Goal: Information Seeking & Learning: Learn about a topic

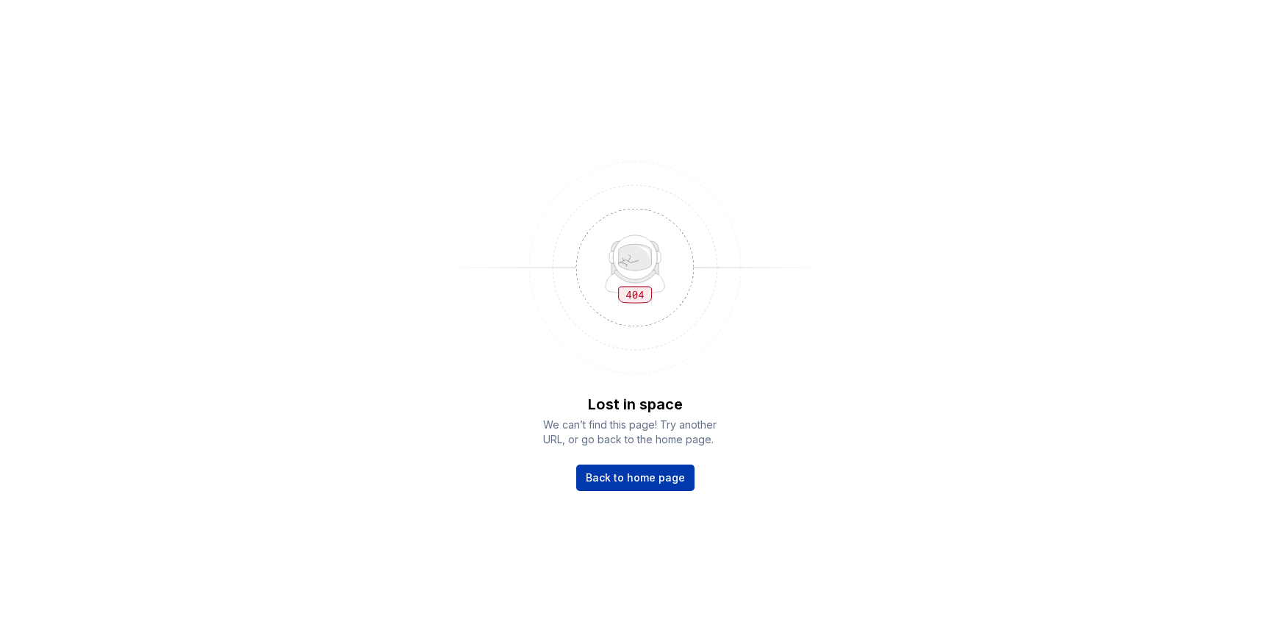
click at [664, 482] on span "Back to home page" at bounding box center [635, 478] width 99 height 15
click at [629, 482] on span "Back to home page" at bounding box center [635, 478] width 99 height 15
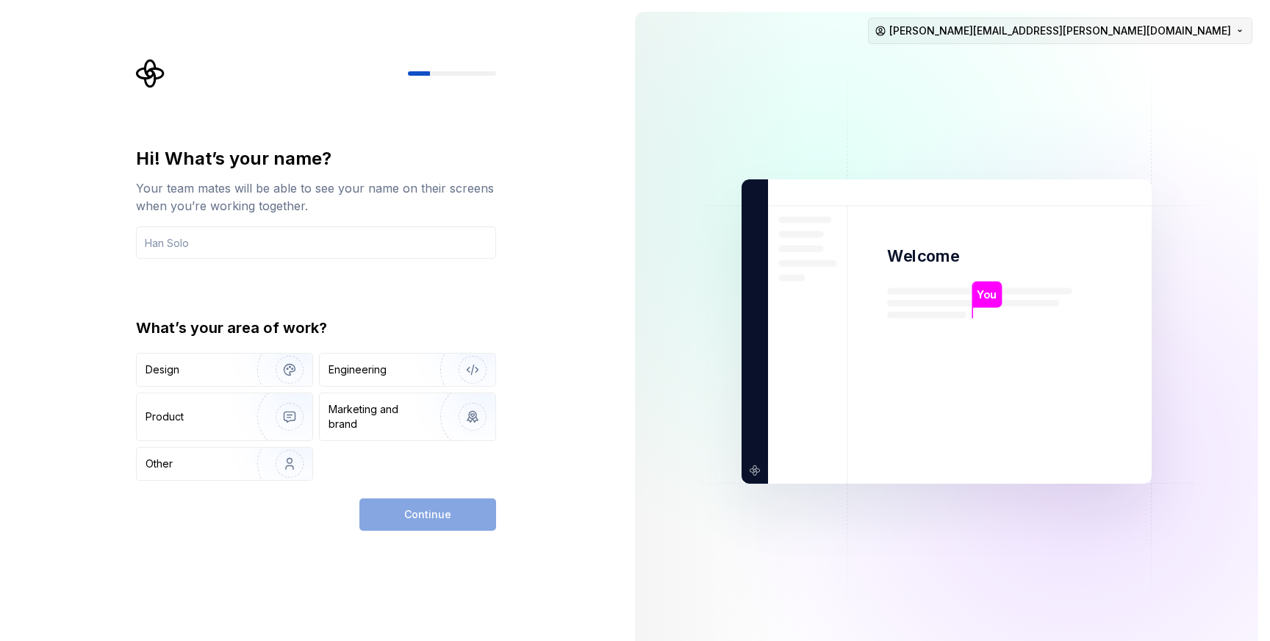
click at [1175, 32] on html "Hi! What’s your name? Your team mates will be able to see your name on their sc…" at bounding box center [635, 320] width 1270 height 641
click at [1126, 59] on div "Sign out" at bounding box center [1160, 62] width 140 height 15
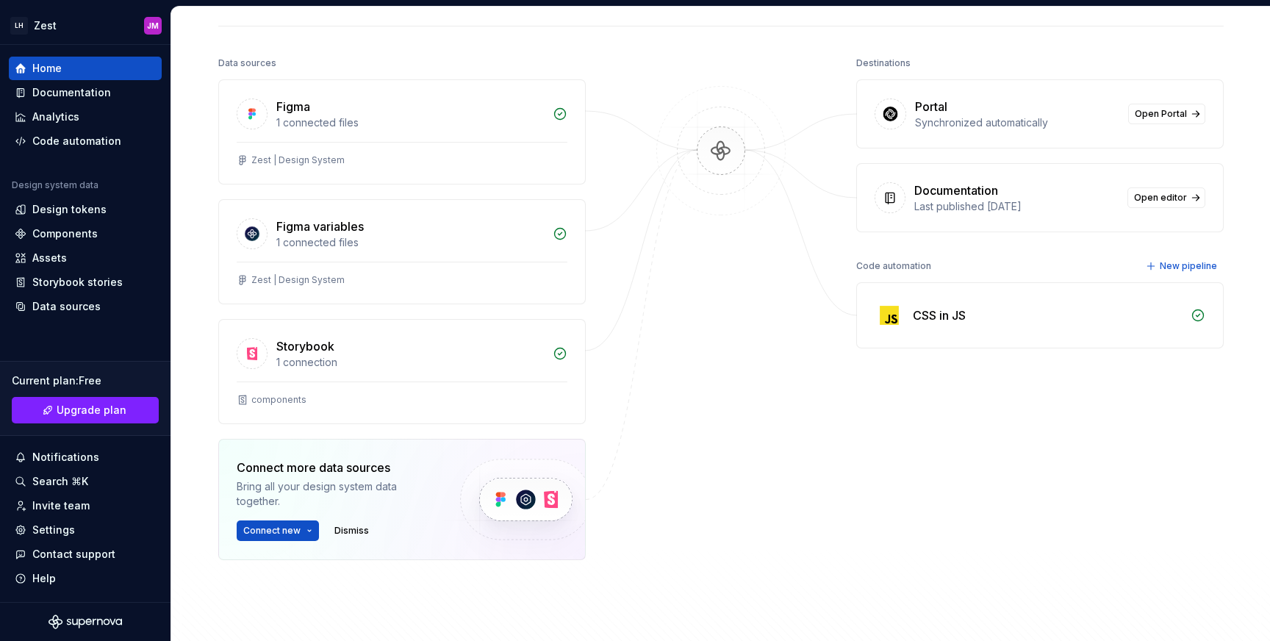
scroll to position [125, 0]
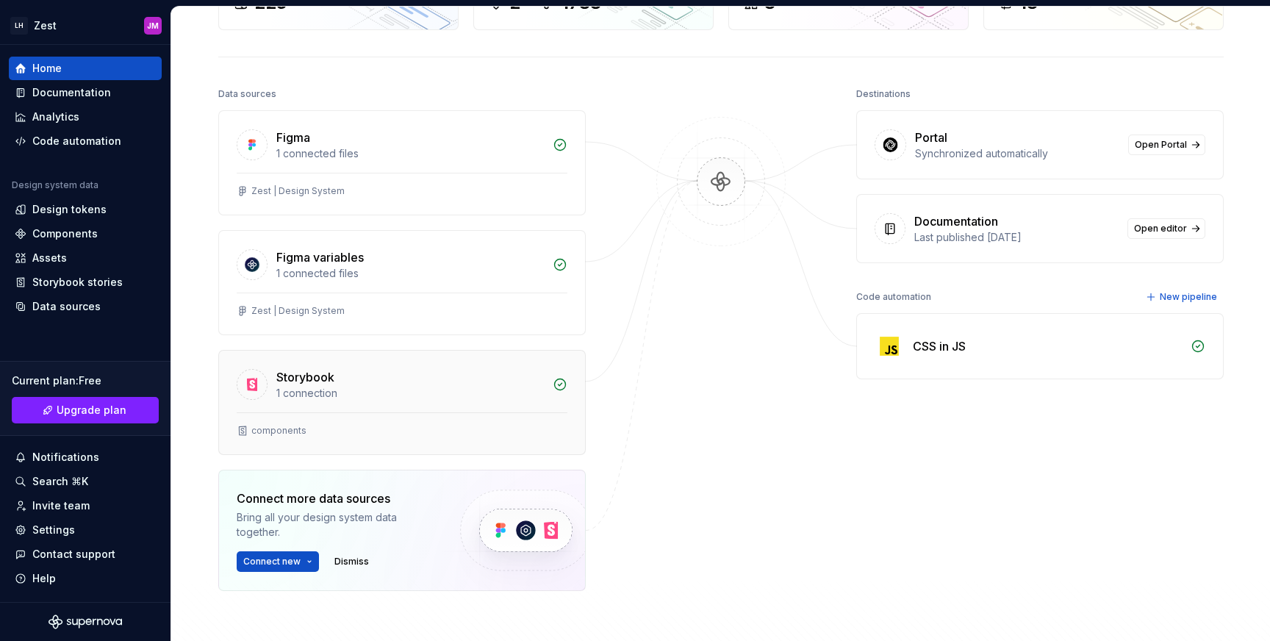
click at [315, 378] on div "Storybook" at bounding box center [305, 377] width 58 height 18
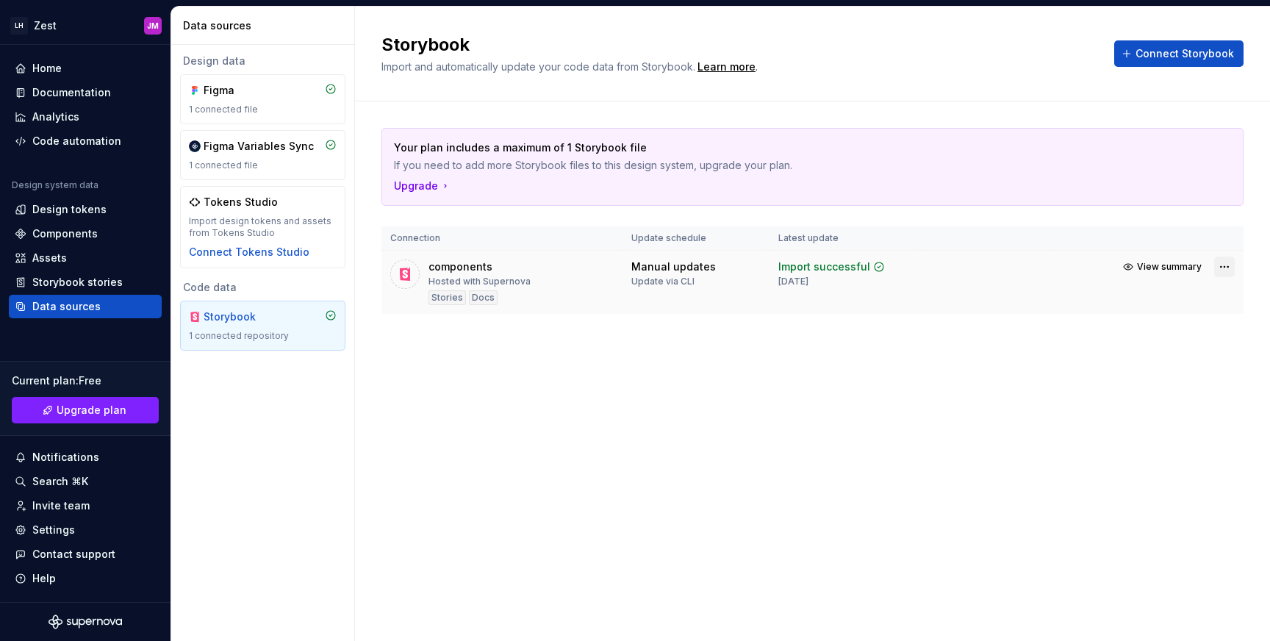
click at [1223, 263] on html "LH Zest JM Home Documentation Analytics Code automation Design system data Desi…" at bounding box center [635, 320] width 1270 height 641
click at [846, 338] on div "Your plan includes a maximum of 1 Storybook file If you need to add more Storyb…" at bounding box center [813, 235] width 862 height 268
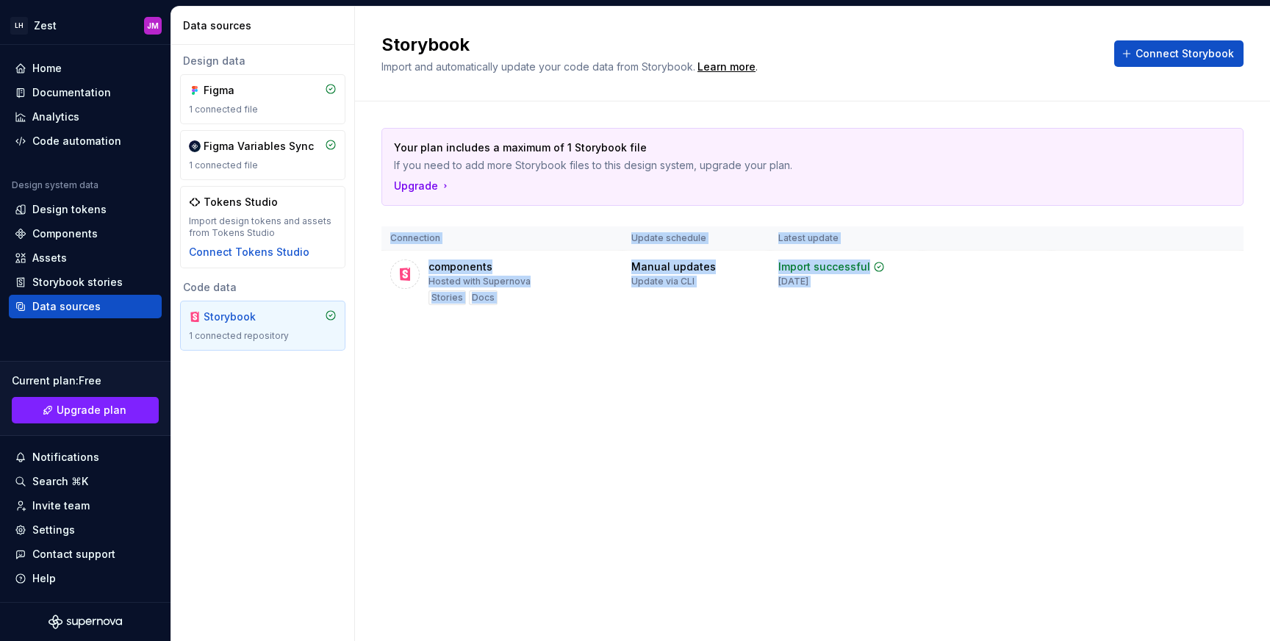
drag, startPoint x: 846, startPoint y: 338, endPoint x: 846, endPoint y: 329, distance: 9.6
click at [846, 338] on div "Your plan includes a maximum of 1 Storybook file If you need to add more Storyb…" at bounding box center [813, 235] width 862 height 268
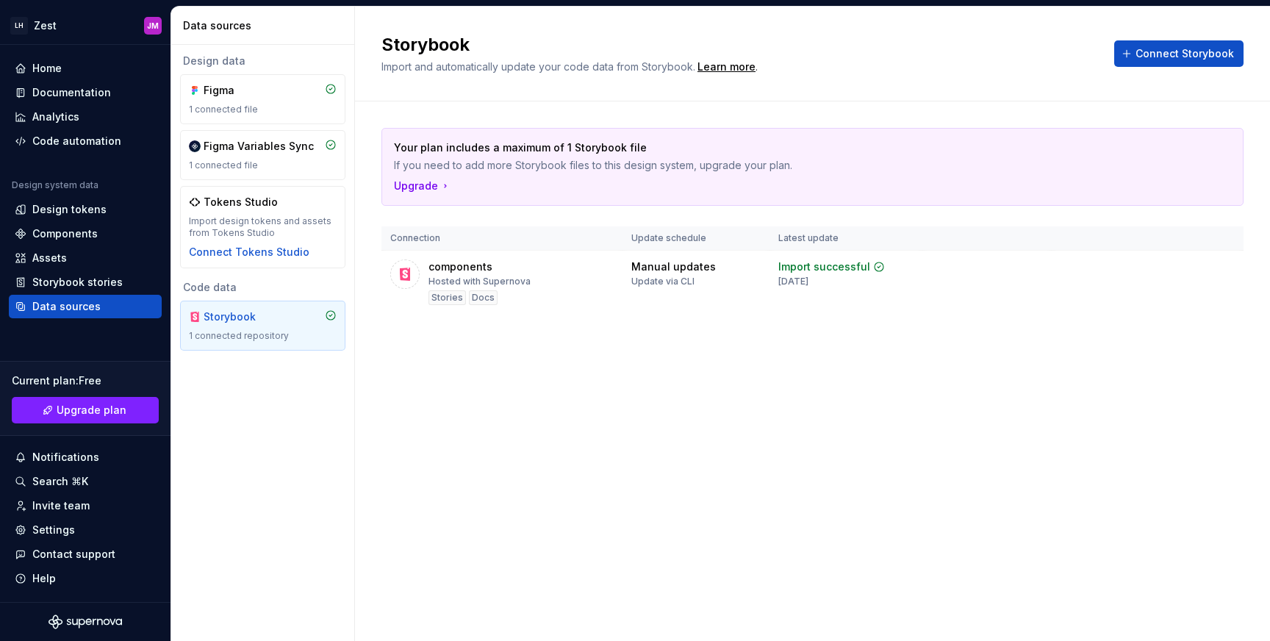
click at [442, 153] on p "Your plan includes a maximum of 1 Storybook file" at bounding box center [761, 147] width 735 height 15
click at [432, 151] on p "Your plan includes a maximum of 1 Storybook file" at bounding box center [761, 147] width 735 height 15
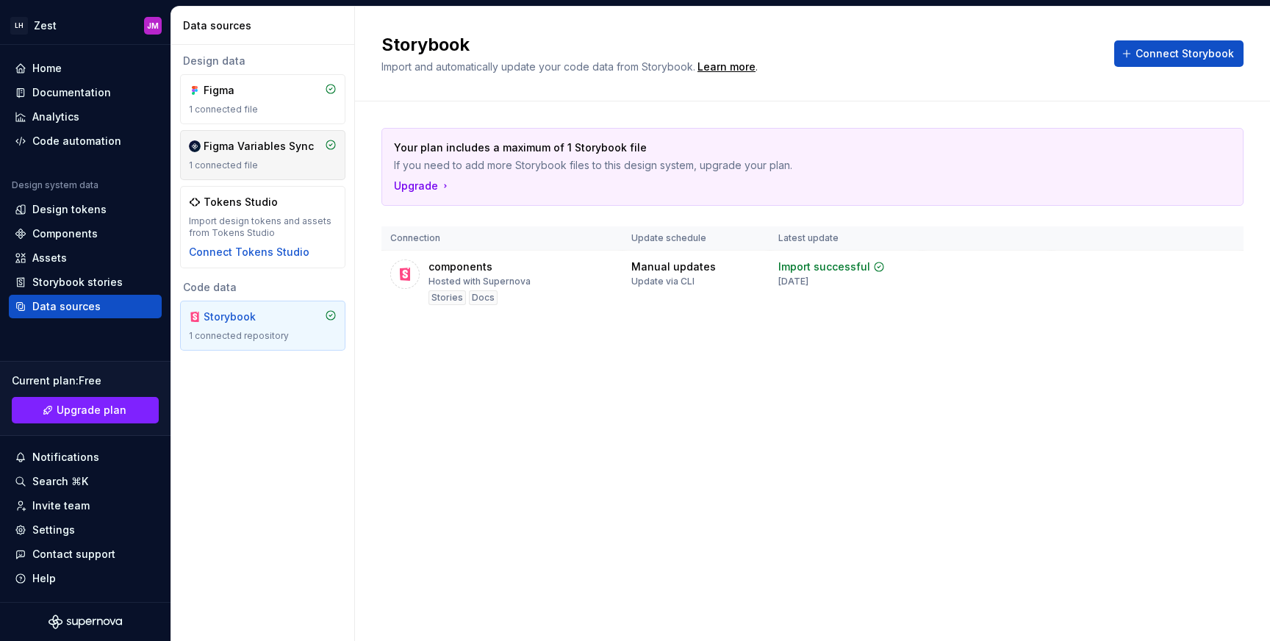
click at [270, 162] on div "1 connected file" at bounding box center [263, 166] width 148 height 12
click at [776, 406] on div "Storybook Import and automatically update your code data from Storybook. Learn …" at bounding box center [812, 324] width 915 height 635
click at [255, 324] on div "Storybook" at bounding box center [239, 317] width 71 height 15
click at [455, 271] on div "components" at bounding box center [461, 267] width 64 height 15
click at [1220, 268] on html "LH Zest JM Home Documentation Analytics Code automation Design system data Desi…" at bounding box center [635, 320] width 1270 height 641
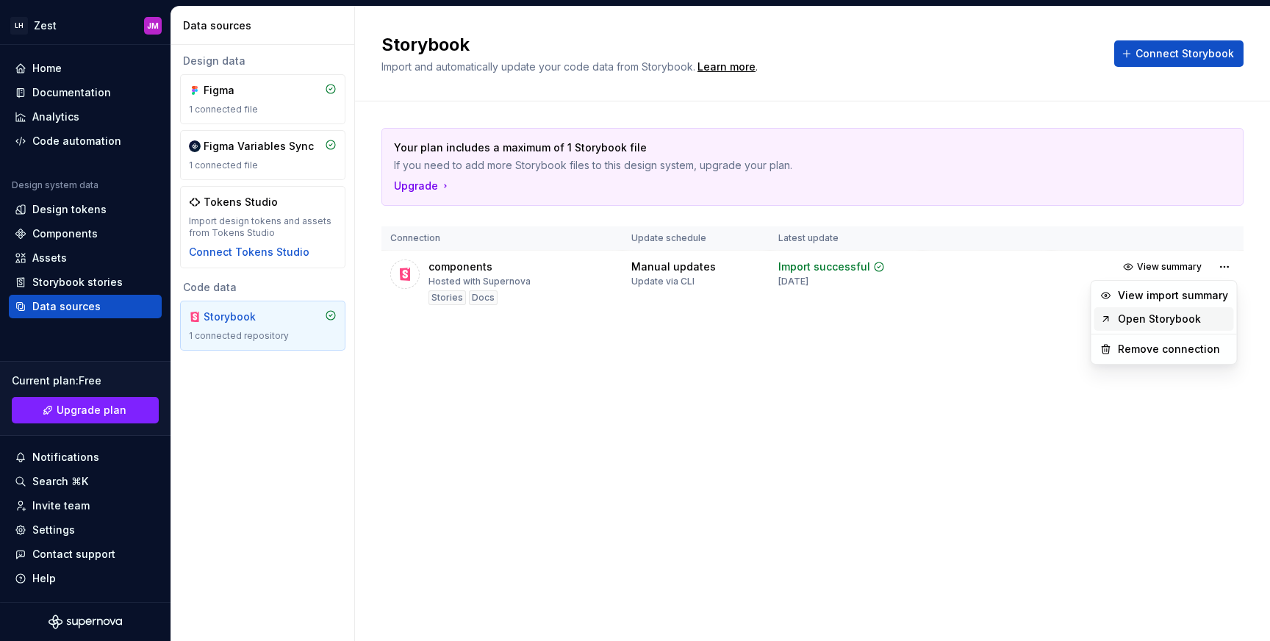
click at [1170, 318] on link "Open Storybook" at bounding box center [1173, 319] width 110 height 15
click at [401, 287] on div at bounding box center [404, 274] width 29 height 29
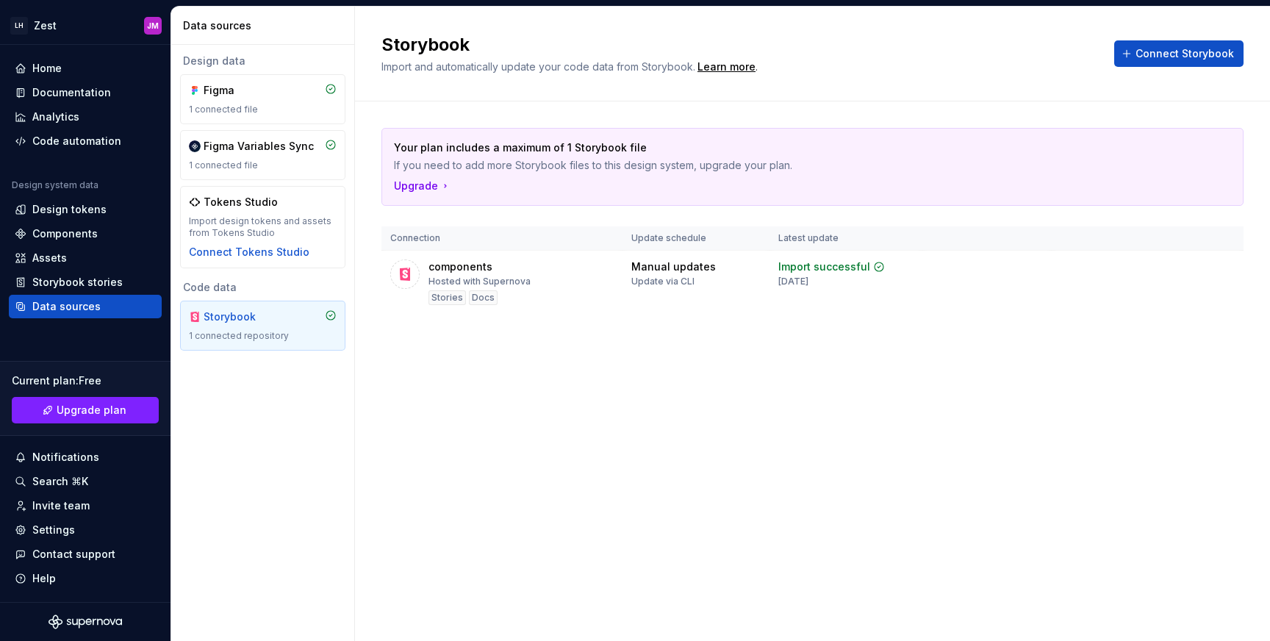
click at [768, 364] on div "Your plan includes a maximum of 1 Storybook file If you need to add more Storyb…" at bounding box center [813, 235] width 862 height 268
